Goal: Navigation & Orientation: Understand site structure

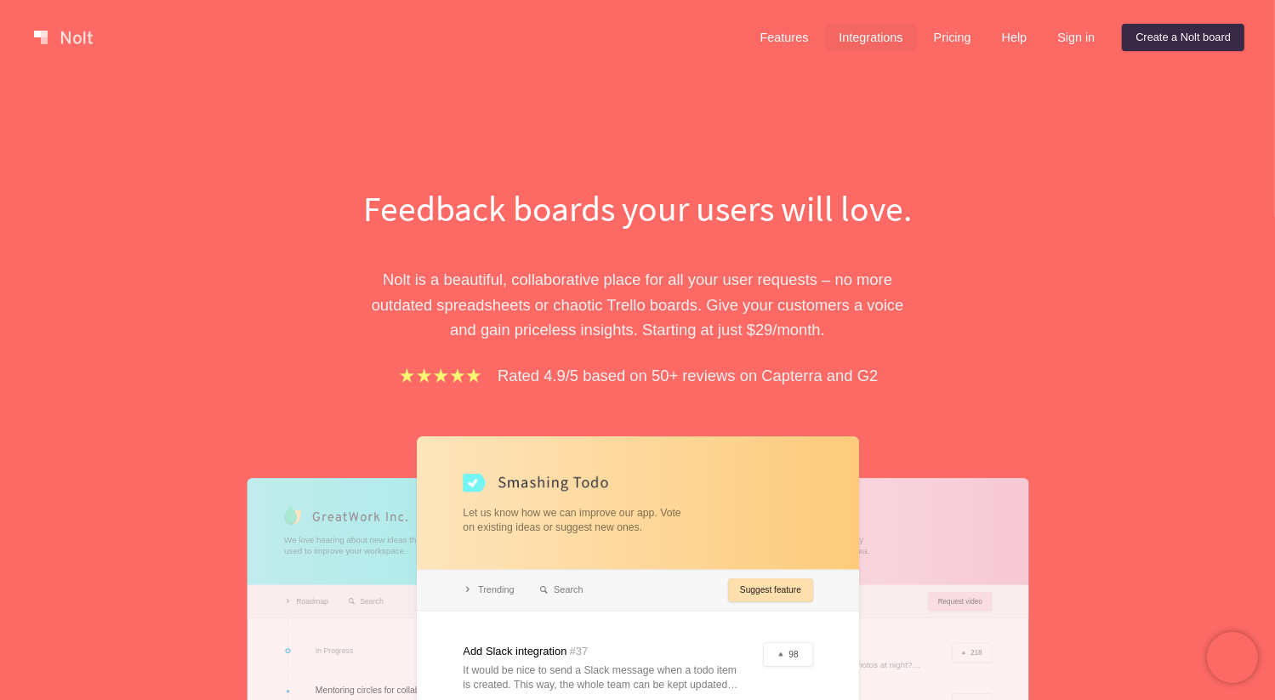
click at [872, 35] on link "Integrations" at bounding box center [870, 37] width 91 height 27
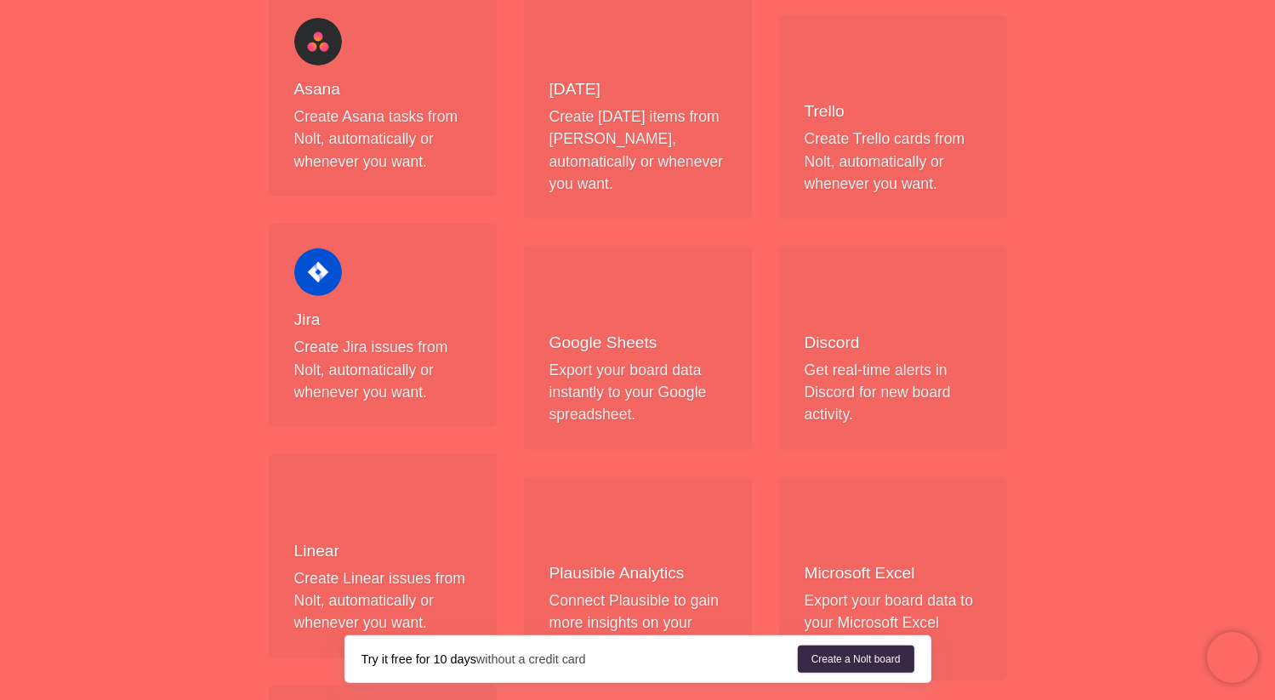
scroll to position [595, 0]
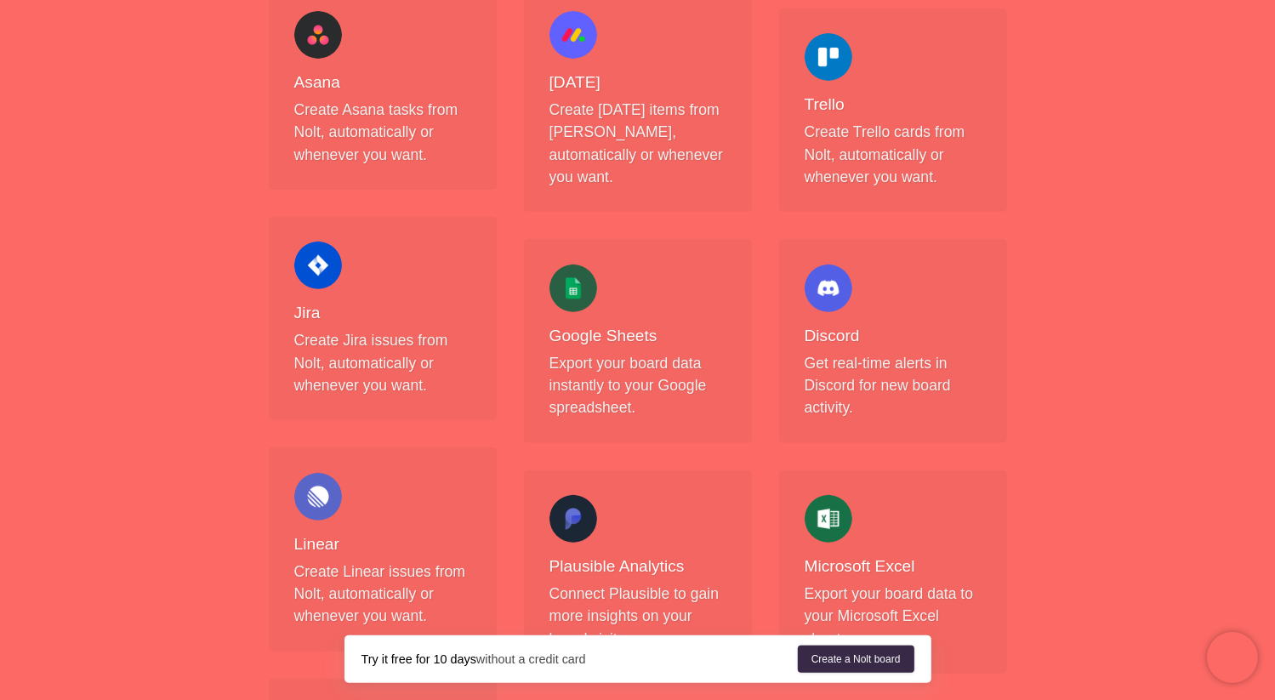
click at [913, 295] on div "Discord Get real-time alerts in Discord for new board activity." at bounding box center [892, 341] width 177 height 155
drag, startPoint x: 856, startPoint y: 278, endPoint x: 1066, endPoint y: 227, distance: 216.1
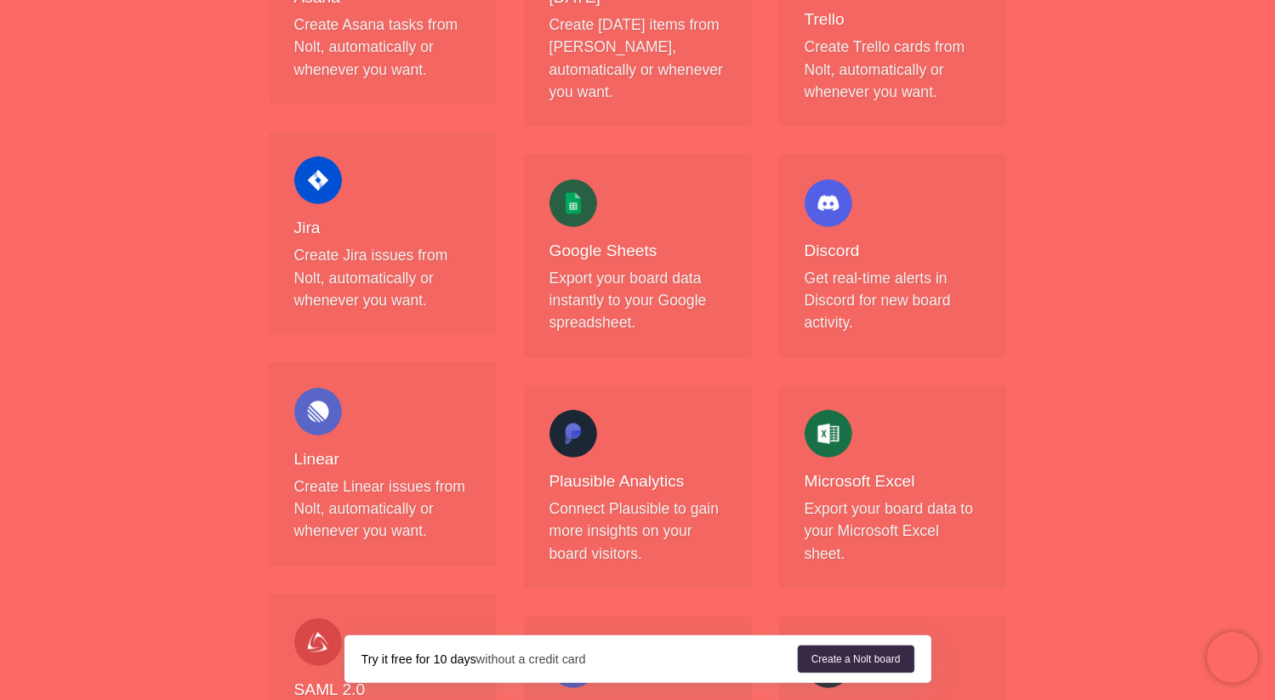
click at [901, 179] on div "Discord Get real-time alerts in Discord for new board activity." at bounding box center [892, 256] width 177 height 155
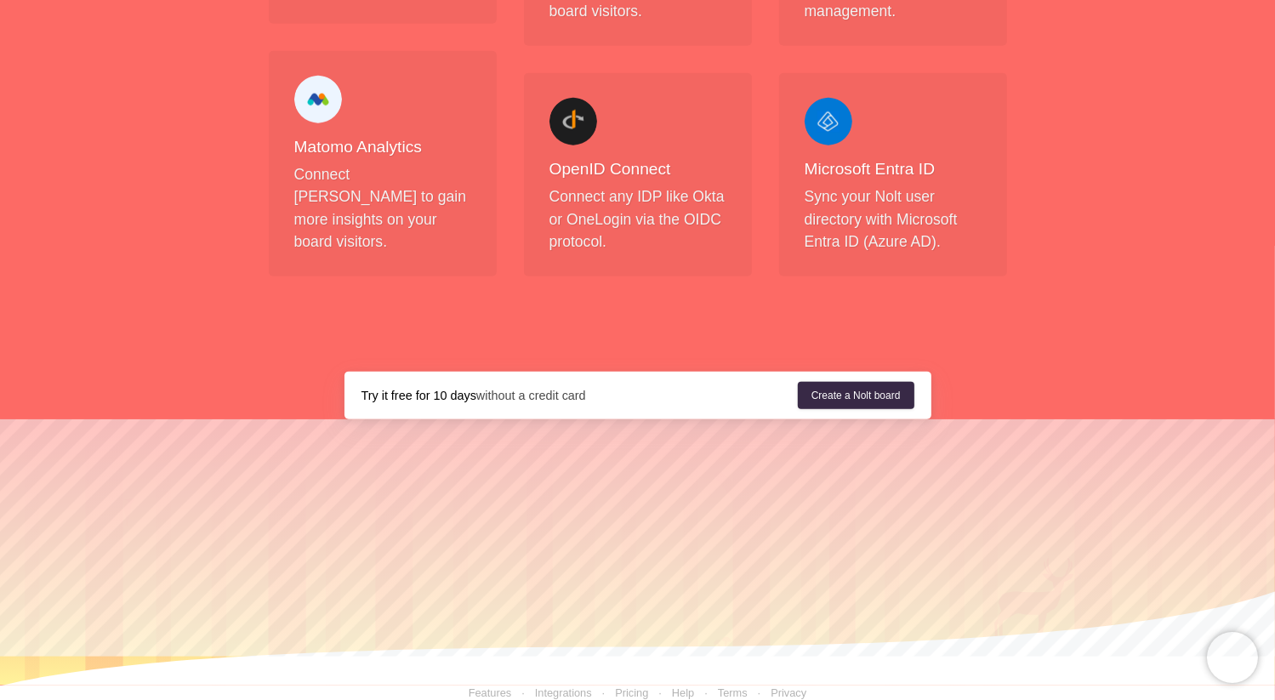
scroll to position [1921, 0]
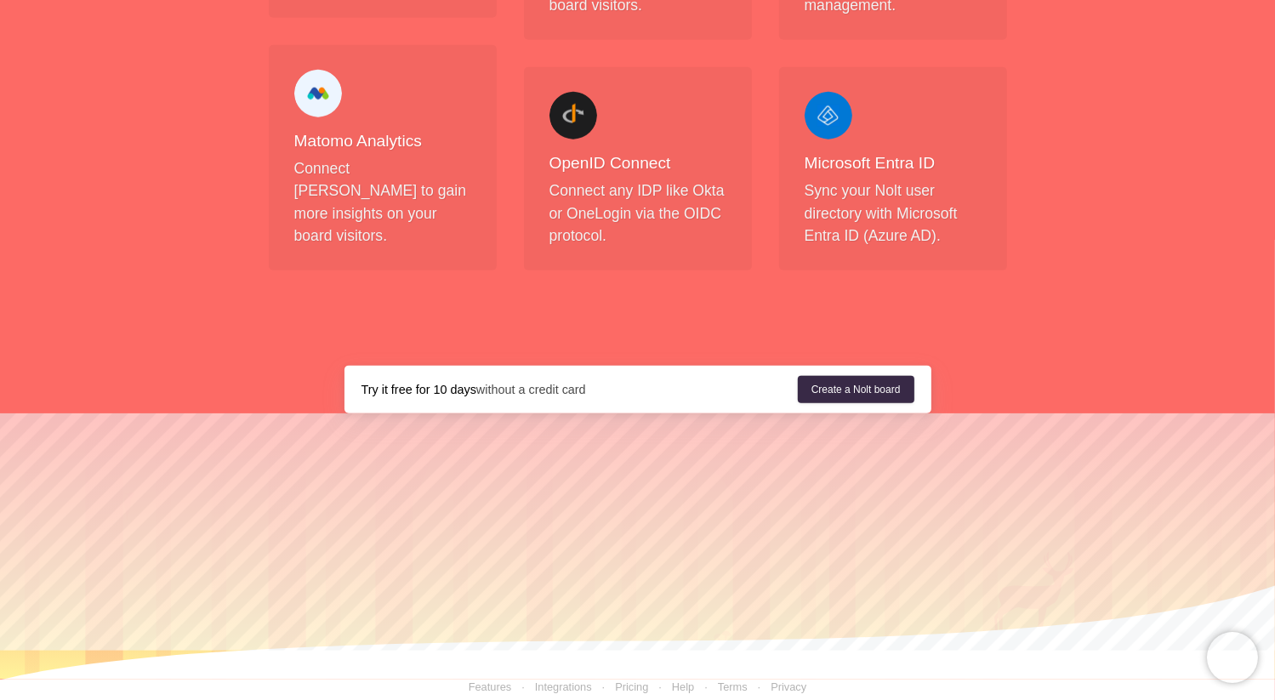
click at [557, 680] on link "Integrations" at bounding box center [551, 686] width 80 height 13
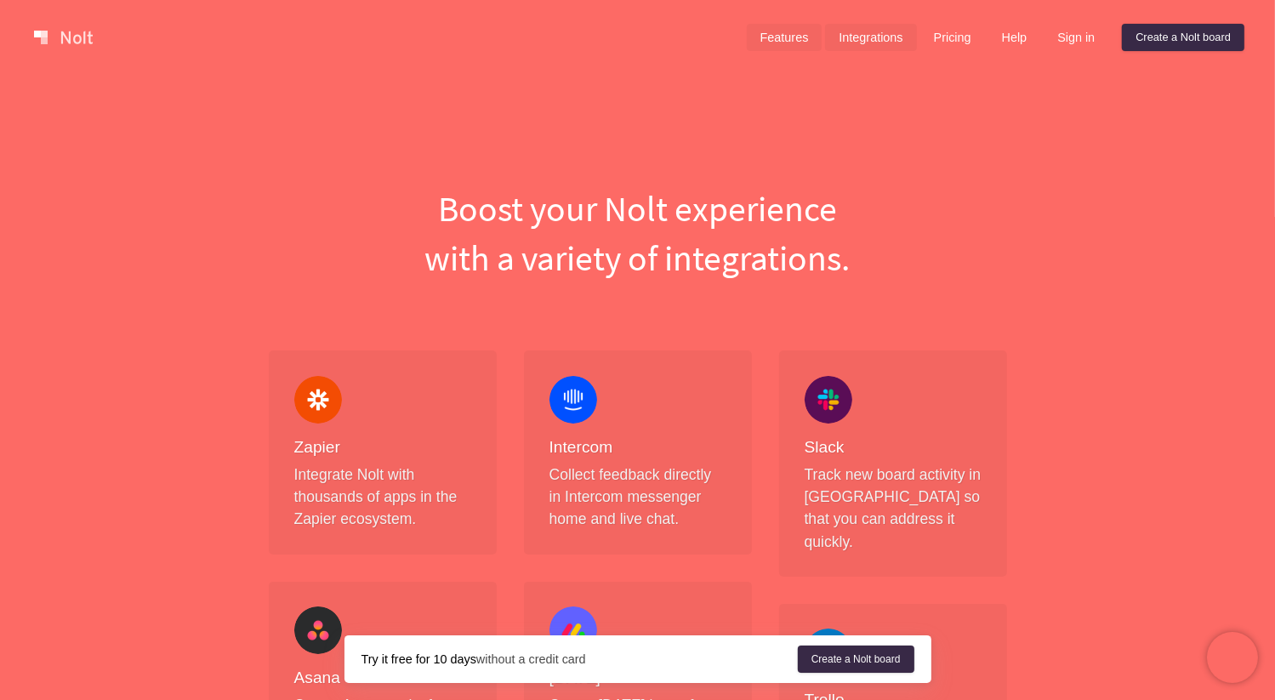
click at [781, 37] on link "Features" at bounding box center [785, 37] width 76 height 27
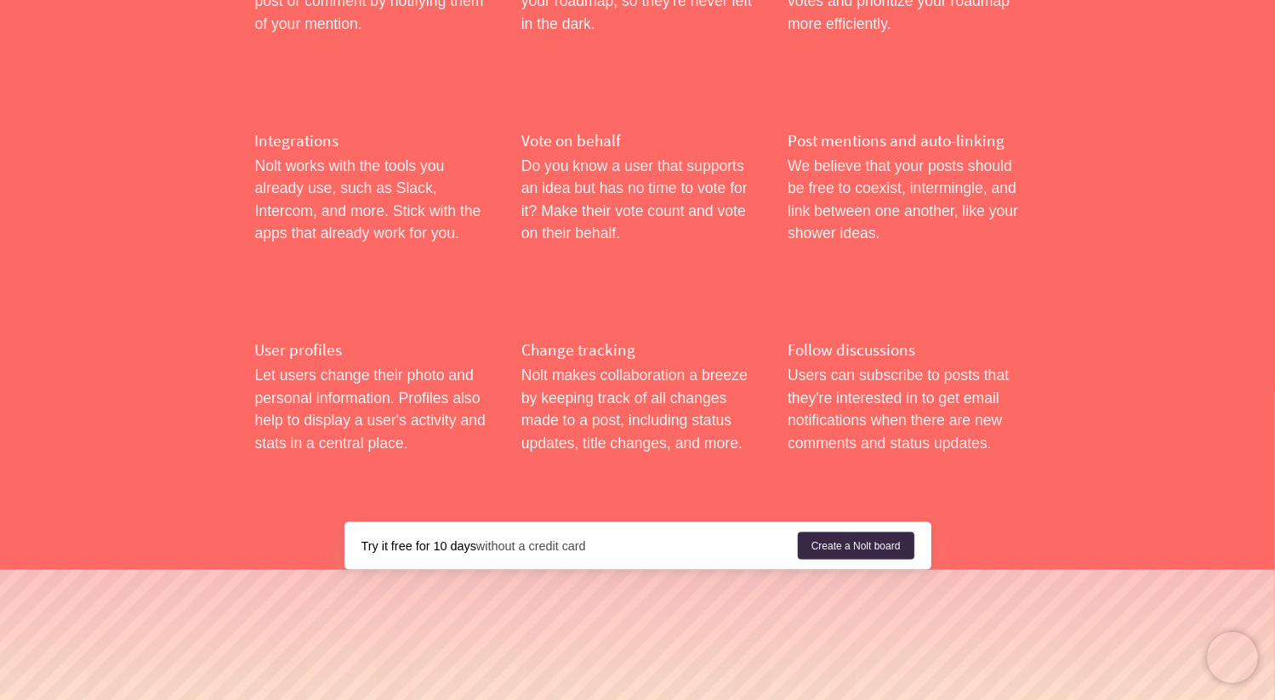
scroll to position [2765, 0]
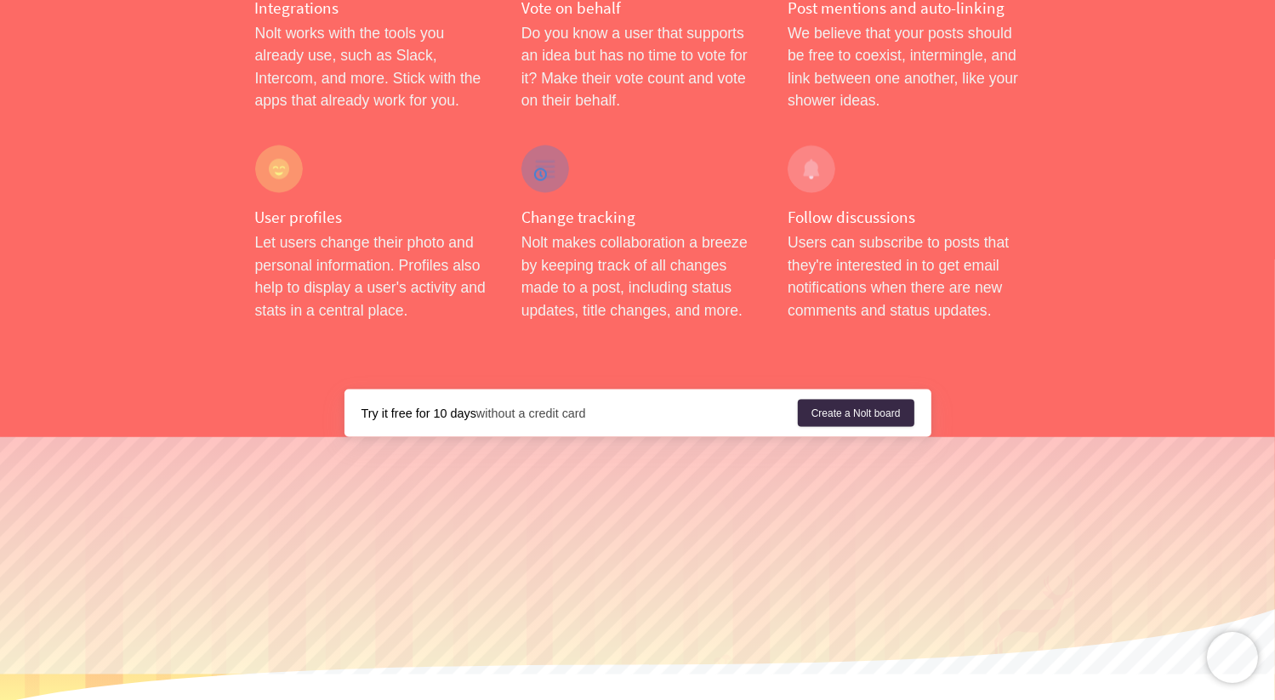
click at [683, 699] on link "Help" at bounding box center [683, 710] width 22 height 13
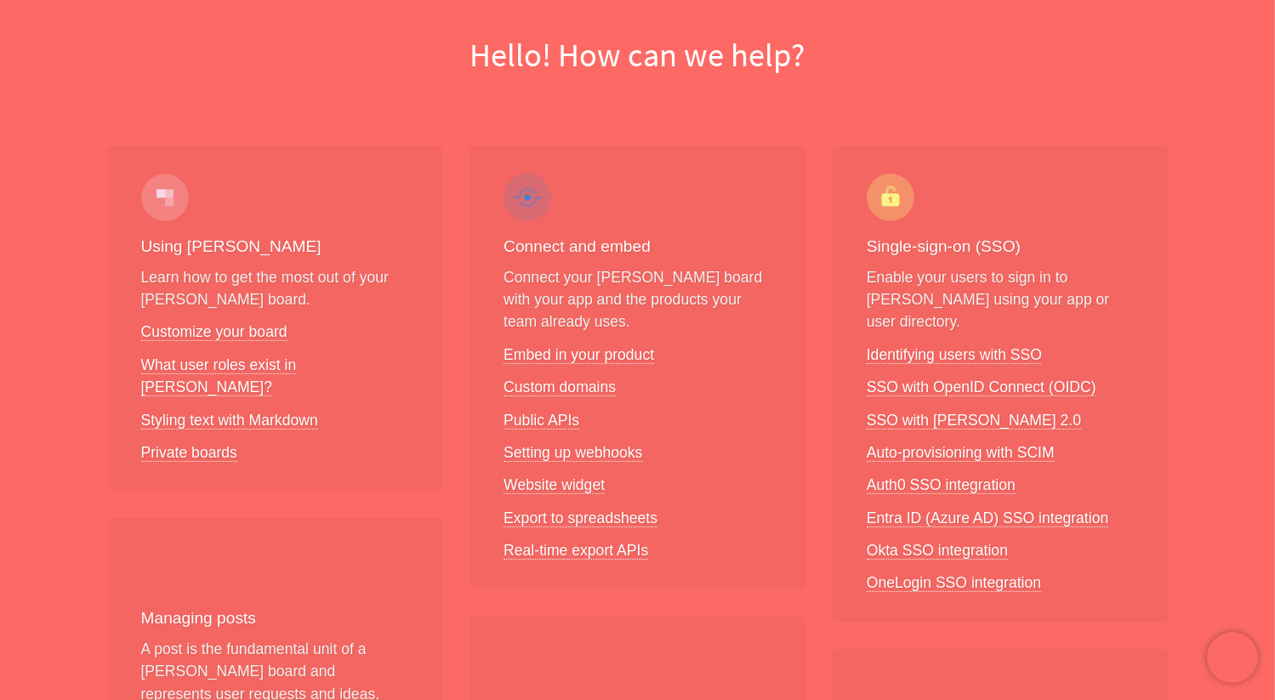
scroll to position [170, 0]
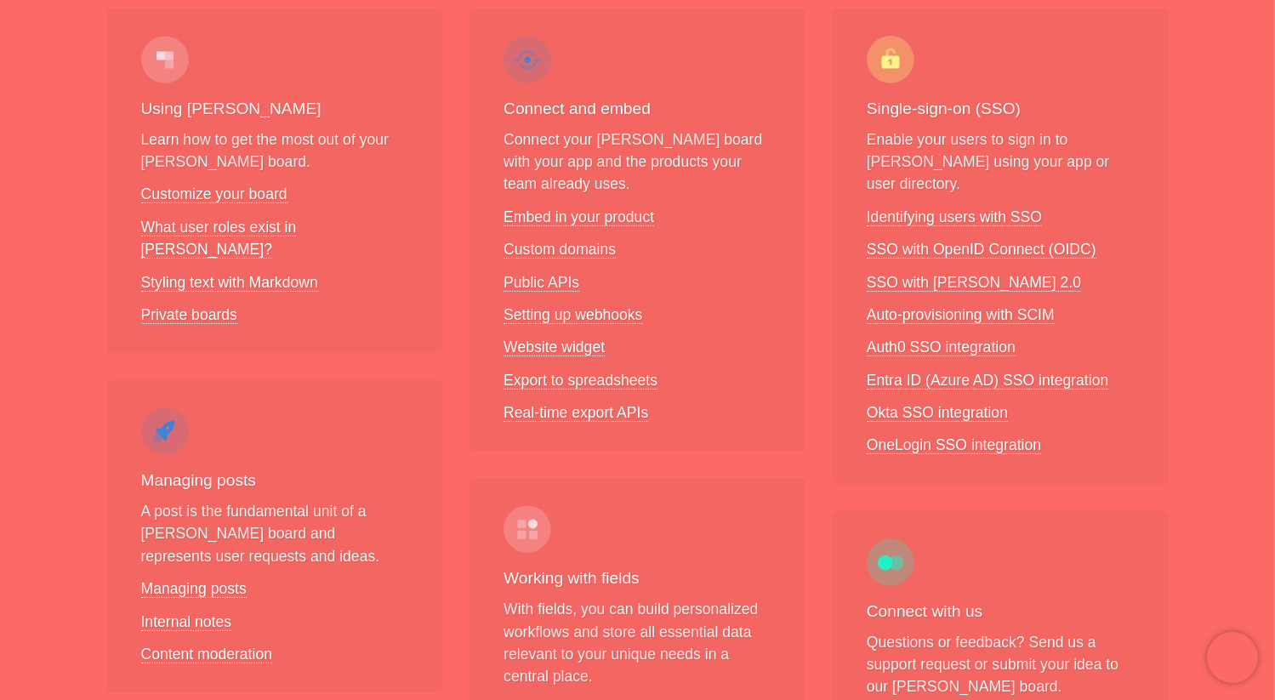
scroll to position [204, 0]
